Goal: Register for event/course

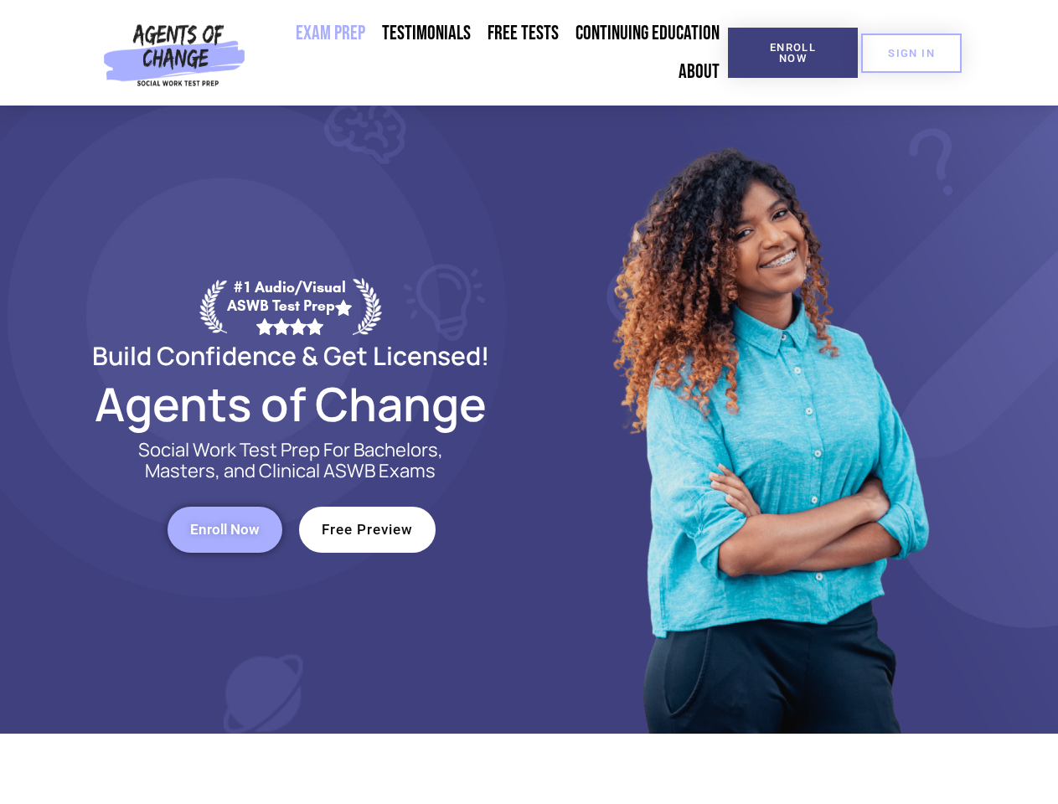
click at [529, 402] on div at bounding box center [767, 420] width 477 height 628
click at [792, 53] on span "Enroll Now" at bounding box center [793, 53] width 76 height 22
click at [911, 53] on span "SIGN IN" at bounding box center [911, 53] width 47 height 11
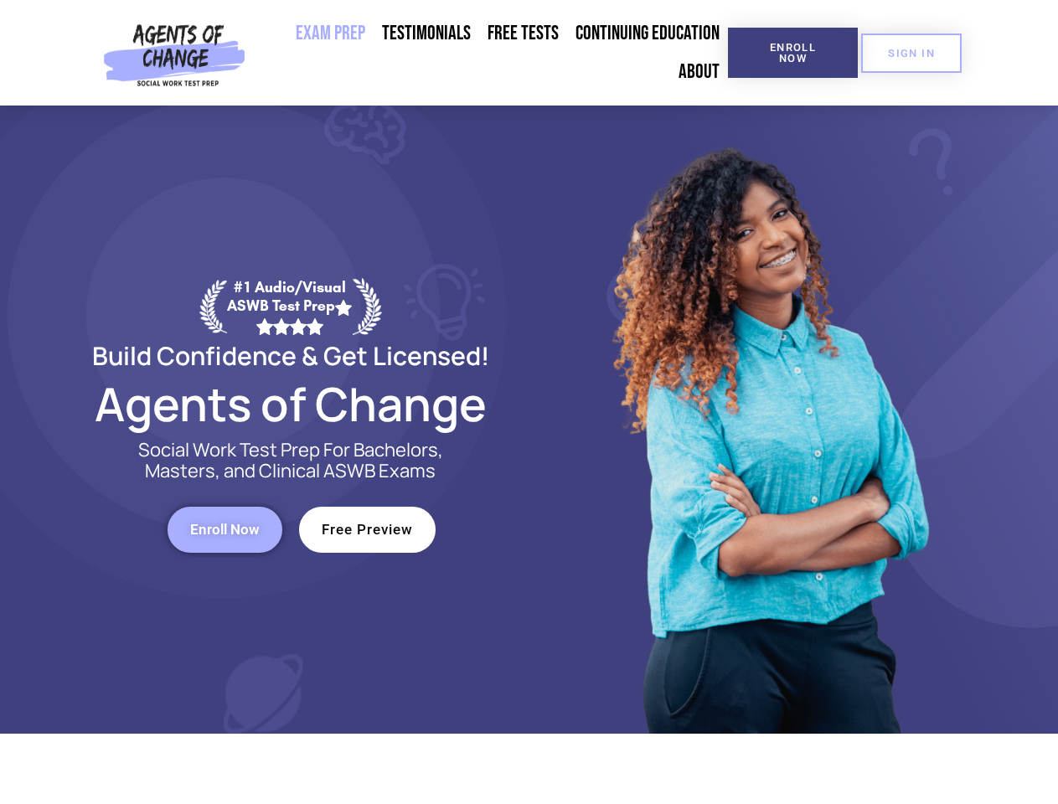
click at [224, 529] on span "Enroll Now" at bounding box center [225, 530] width 70 height 14
click at [367, 529] on span "Free Preview" at bounding box center [367, 530] width 91 height 14
